Goal: Task Accomplishment & Management: Use online tool/utility

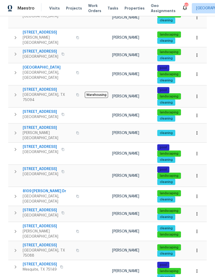
scroll to position [274, 0]
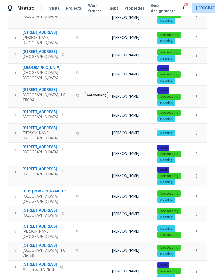
click at [36, 262] on span "[STREET_ADDRESS]" at bounding box center [40, 264] width 34 height 5
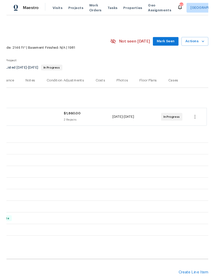
scroll to position [0, 76]
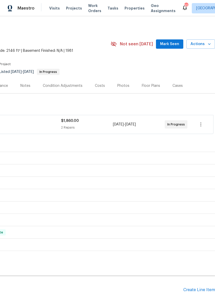
click at [208, 44] on icon "button" at bounding box center [209, 44] width 5 height 5
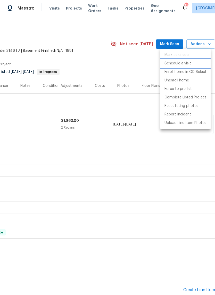
click at [186, 63] on p "Schedule a visit" at bounding box center [177, 63] width 27 height 5
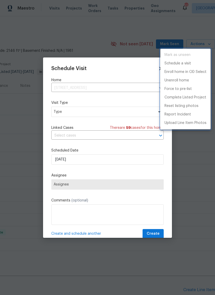
click at [110, 112] on div at bounding box center [107, 147] width 215 height 295
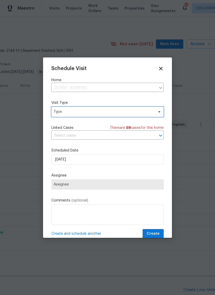
click at [120, 112] on span "Type" at bounding box center [104, 111] width 100 height 5
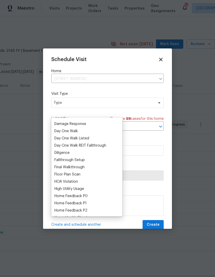
scroll to position [81, 0]
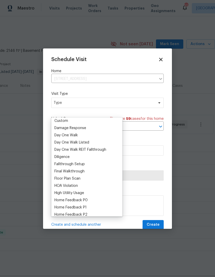
click at [67, 120] on div "Custom" at bounding box center [61, 120] width 14 height 5
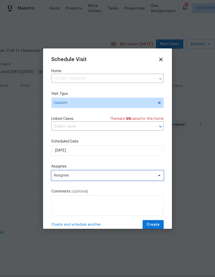
click at [85, 176] on span "Assignee" at bounding box center [104, 175] width 101 height 4
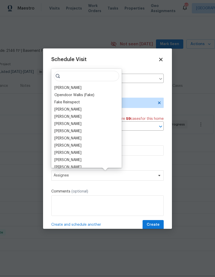
click at [65, 88] on div "[PERSON_NAME]" at bounding box center [67, 87] width 27 height 5
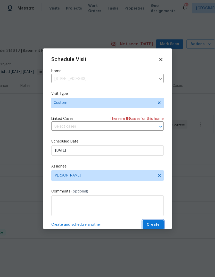
click at [154, 222] on button "Create" at bounding box center [153, 225] width 21 height 10
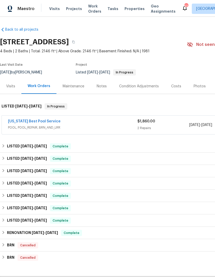
scroll to position [19, 0]
